Goal: Information Seeking & Learning: Check status

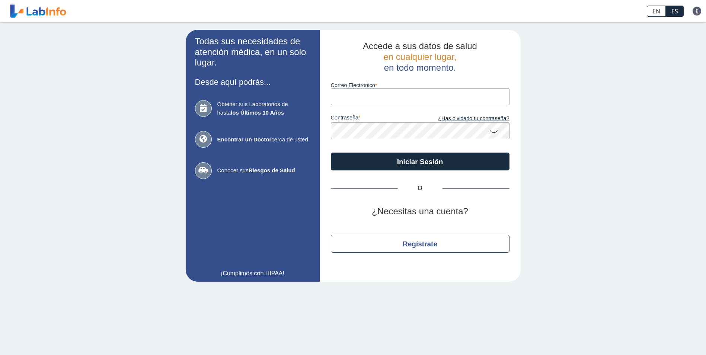
click at [392, 103] on input "Correo Electronico" at bounding box center [420, 96] width 179 height 17
type input "[EMAIL_ADDRESS][DOMAIN_NAME]"
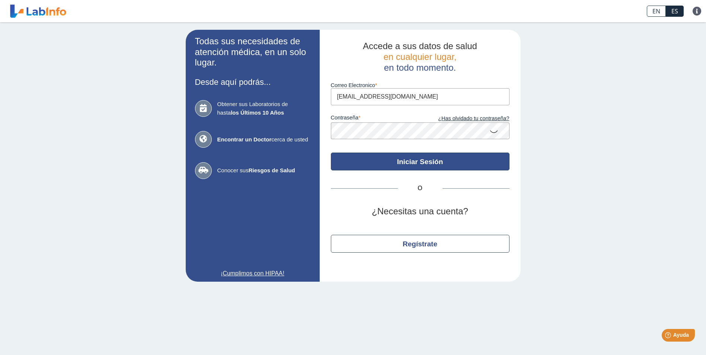
click at [432, 160] on button "Iniciar Sesión" at bounding box center [420, 162] width 179 height 18
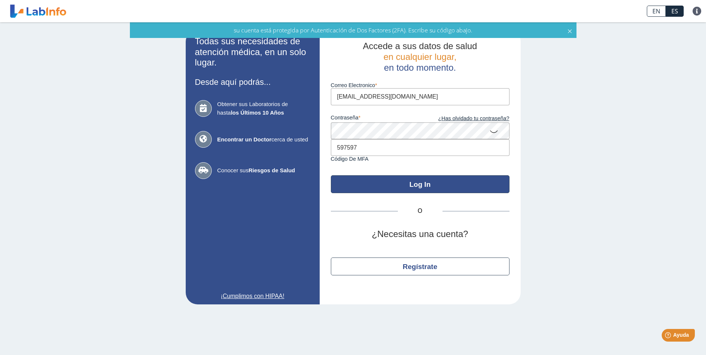
type input "597597"
click at [415, 186] on button "Log In" at bounding box center [420, 184] width 179 height 18
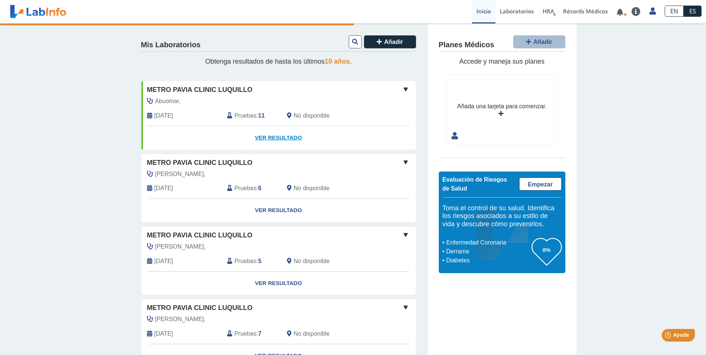
click at [283, 136] on link "Ver Resultado" at bounding box center [278, 137] width 274 height 23
click at [286, 135] on link "Ver Resultado" at bounding box center [278, 137] width 274 height 23
click at [265, 138] on link "Ver Resultado" at bounding box center [278, 137] width 274 height 23
click at [267, 138] on link "Ver Resultado" at bounding box center [278, 137] width 274 height 23
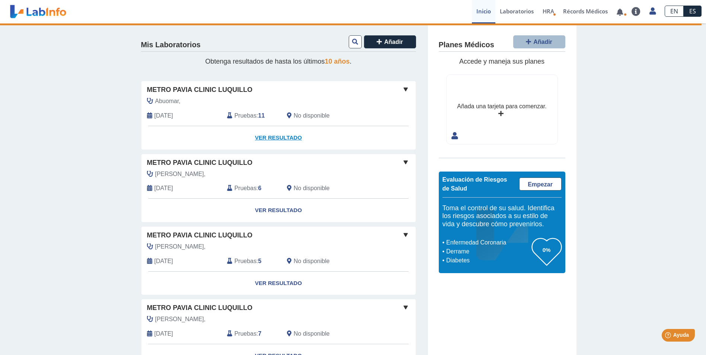
click at [267, 138] on link "Ver Resultado" at bounding box center [278, 137] width 274 height 23
click at [278, 138] on link "Ver Resultado" at bounding box center [278, 137] width 274 height 23
click at [250, 112] on span "Pruebas" at bounding box center [245, 115] width 22 height 9
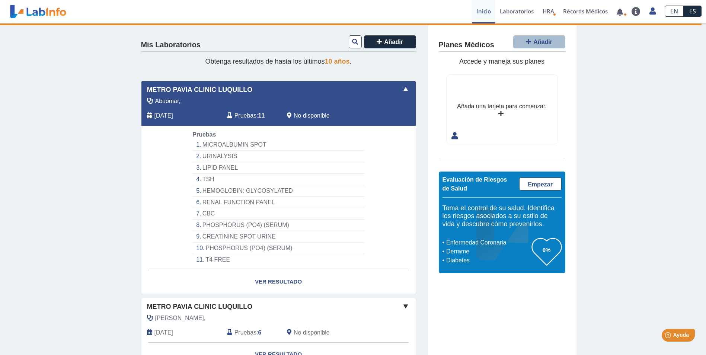
click at [238, 147] on li "MICROALBUMIN SPOT" at bounding box center [278, 145] width 172 height 12
click at [238, 146] on li "MICROALBUMIN SPOT" at bounding box center [278, 145] width 172 height 12
click at [238, 144] on li "MICROALBUMIN SPOT" at bounding box center [278, 145] width 172 height 12
click at [281, 282] on link "Ver Resultado" at bounding box center [278, 281] width 274 height 23
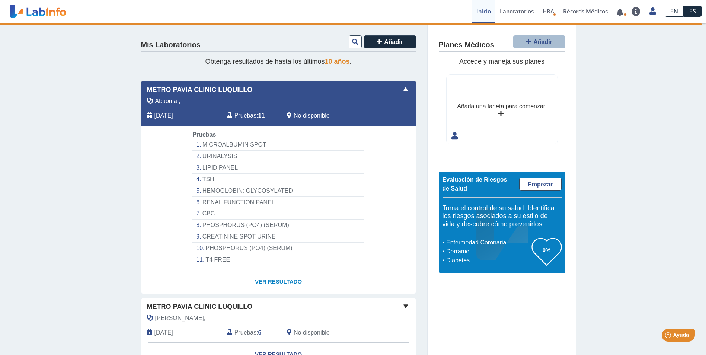
click at [281, 282] on link "Ver Resultado" at bounding box center [278, 281] width 274 height 23
click at [403, 89] on span at bounding box center [405, 89] width 9 height 9
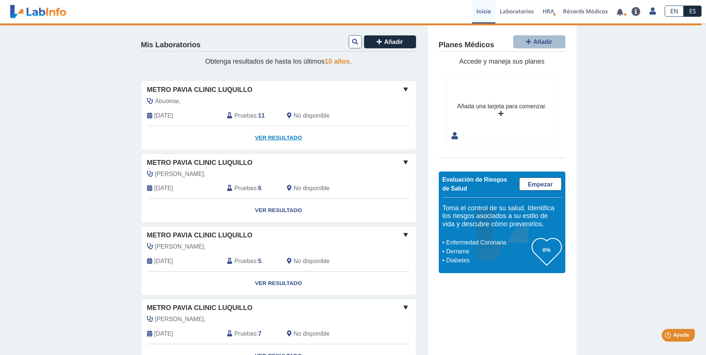
click at [274, 137] on link "Ver Resultado" at bounding box center [278, 137] width 274 height 23
click at [274, 136] on link "Ver Resultado" at bounding box center [278, 137] width 274 height 23
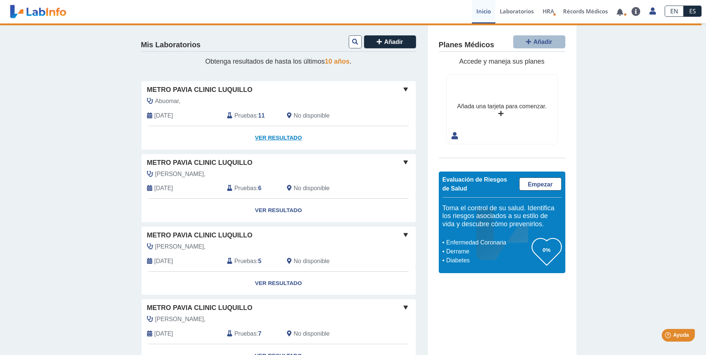
click at [264, 136] on link "Ver Resultado" at bounding box center [278, 137] width 274 height 23
click at [244, 111] on span "Pruebas" at bounding box center [245, 115] width 22 height 9
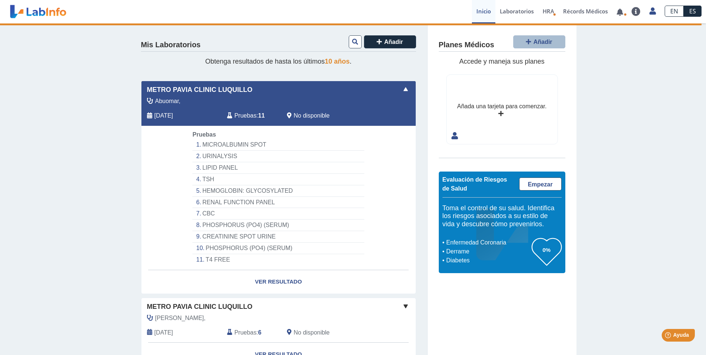
click at [207, 175] on li "TSH" at bounding box center [278, 180] width 172 height 12
click at [210, 177] on li "TSH" at bounding box center [278, 180] width 172 height 12
click at [278, 284] on link "Ver Resultado" at bounding box center [278, 281] width 274 height 23
click at [278, 280] on link "Ver Resultado" at bounding box center [278, 281] width 274 height 23
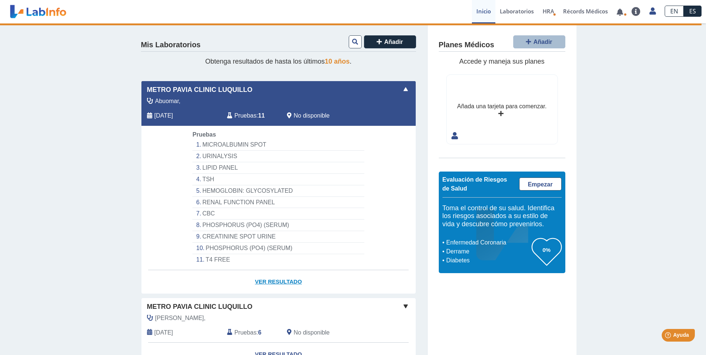
click at [278, 280] on link "Ver Resultado" at bounding box center [278, 281] width 274 height 23
drag, startPoint x: 278, startPoint y: 280, endPoint x: 375, endPoint y: 271, distance: 97.2
click at [374, 272] on link "Ver Resultado" at bounding box center [278, 281] width 274 height 23
click at [279, 284] on link "Ver Resultado" at bounding box center [278, 281] width 274 height 23
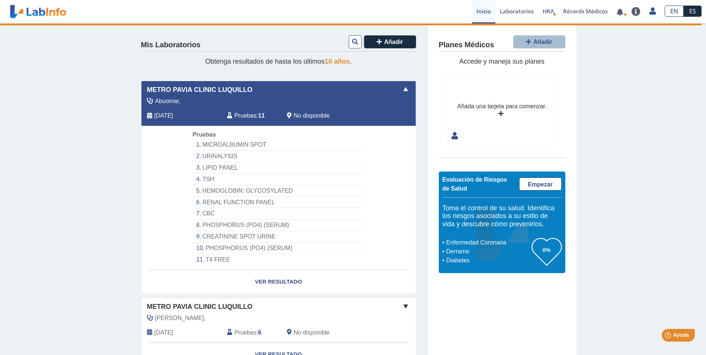
click at [278, 281] on link "Ver Resultado" at bounding box center [278, 281] width 274 height 23
click at [241, 114] on span "Pruebas" at bounding box center [245, 115] width 22 height 9
click at [403, 90] on span at bounding box center [405, 89] width 9 height 9
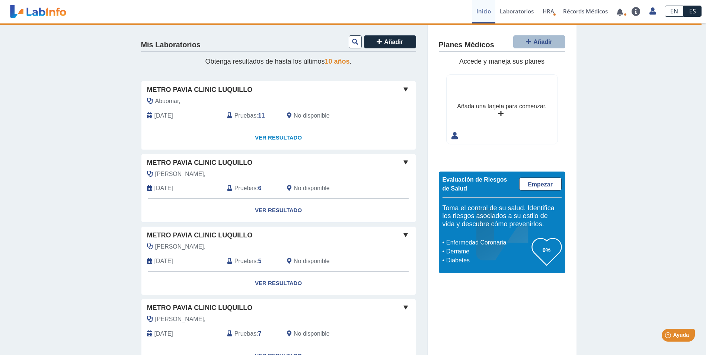
click at [272, 136] on link "Ver Resultado" at bounding box center [278, 137] width 274 height 23
click at [260, 137] on link "Ver Resultado" at bounding box center [278, 137] width 274 height 23
click at [271, 141] on link "Ver Resultado" at bounding box center [278, 137] width 274 height 23
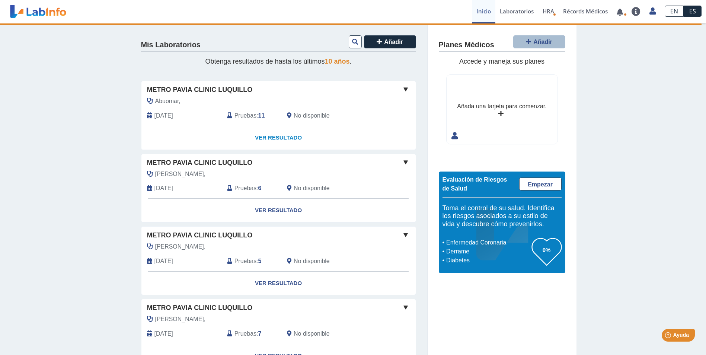
click at [273, 136] on link "Ver Resultado" at bounding box center [278, 137] width 274 height 23
click at [277, 140] on link "Ver Resultado" at bounding box center [278, 137] width 274 height 23
click at [280, 134] on link "Ver Resultado" at bounding box center [278, 137] width 274 height 23
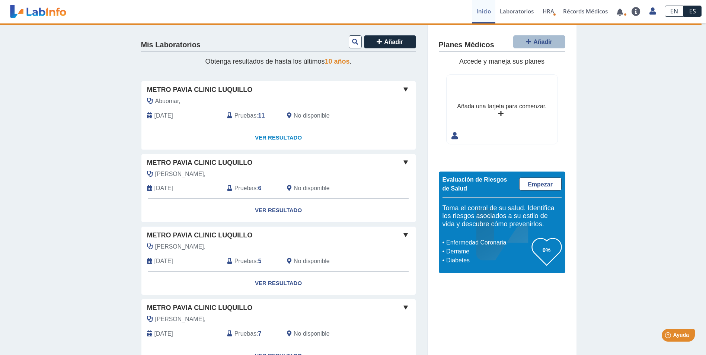
click at [280, 134] on link "Ver Resultado" at bounding box center [278, 137] width 274 height 23
click at [276, 138] on link "Ver Resultado" at bounding box center [278, 137] width 274 height 23
click at [405, 90] on span at bounding box center [405, 89] width 9 height 9
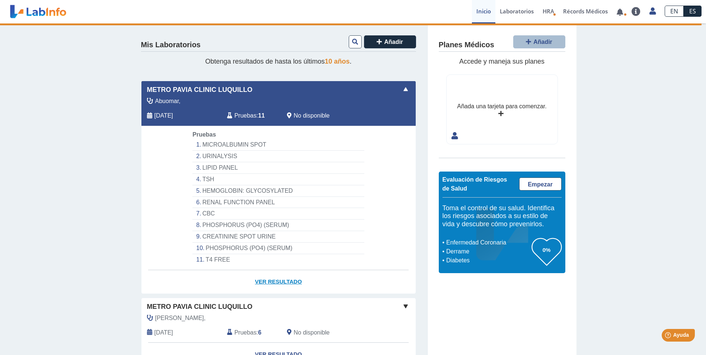
click at [266, 281] on link "Ver Resultado" at bounding box center [278, 281] width 274 height 23
click at [522, 9] on link "Laboratorios" at bounding box center [516, 11] width 43 height 23
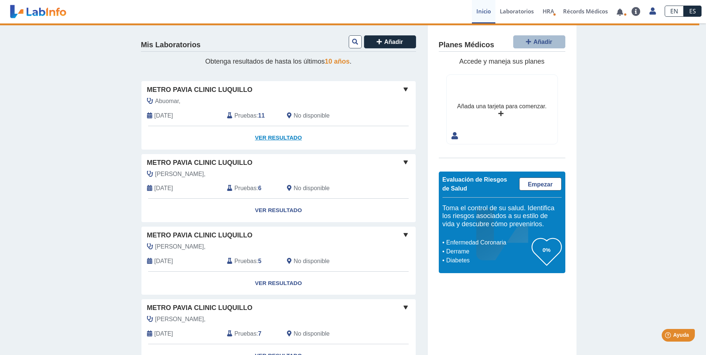
click at [270, 135] on link "Ver Resultado" at bounding box center [278, 137] width 274 height 23
click at [272, 136] on link "Ver Resultado" at bounding box center [278, 137] width 274 height 23
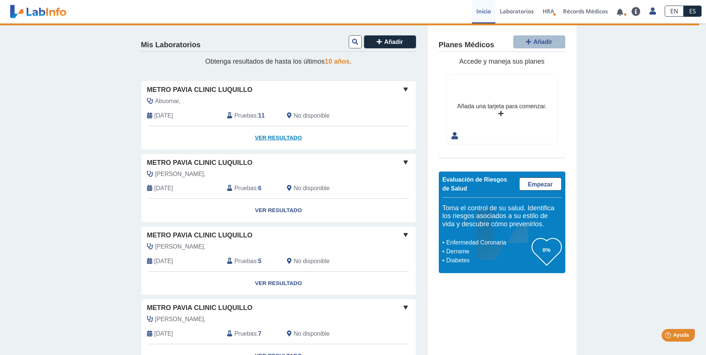
click at [259, 138] on link "Ver Resultado" at bounding box center [278, 137] width 274 height 23
click at [256, 139] on link "Ver Resultado" at bounding box center [278, 137] width 274 height 23
click at [271, 138] on link "Ver Resultado" at bounding box center [278, 137] width 274 height 23
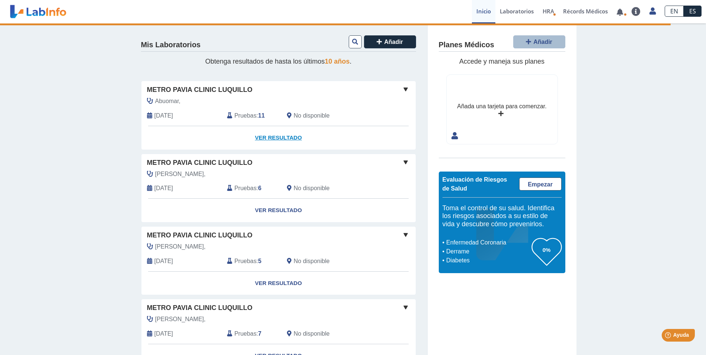
click at [275, 136] on link "Ver Resultado" at bounding box center [278, 137] width 274 height 23
click at [271, 138] on link "Ver Resultado" at bounding box center [278, 137] width 274 height 23
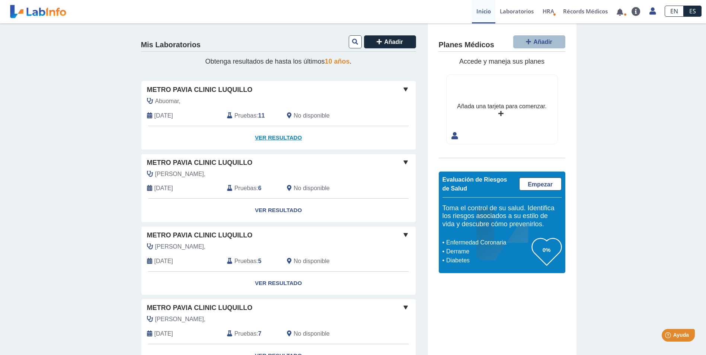
click at [278, 137] on link "Ver Resultado" at bounding box center [278, 137] width 274 height 23
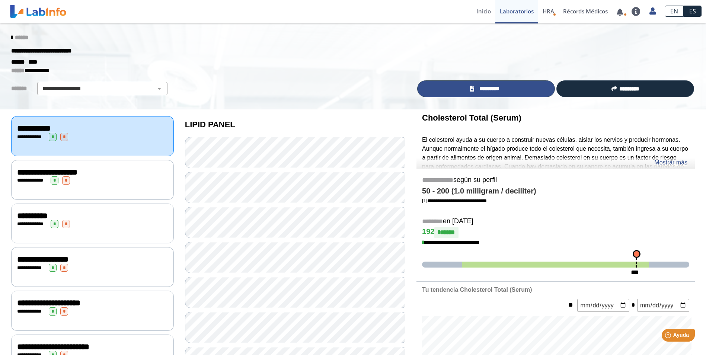
click at [484, 85] on span "*********" at bounding box center [489, 88] width 26 height 9
